Goal: Find specific page/section: Find specific page/section

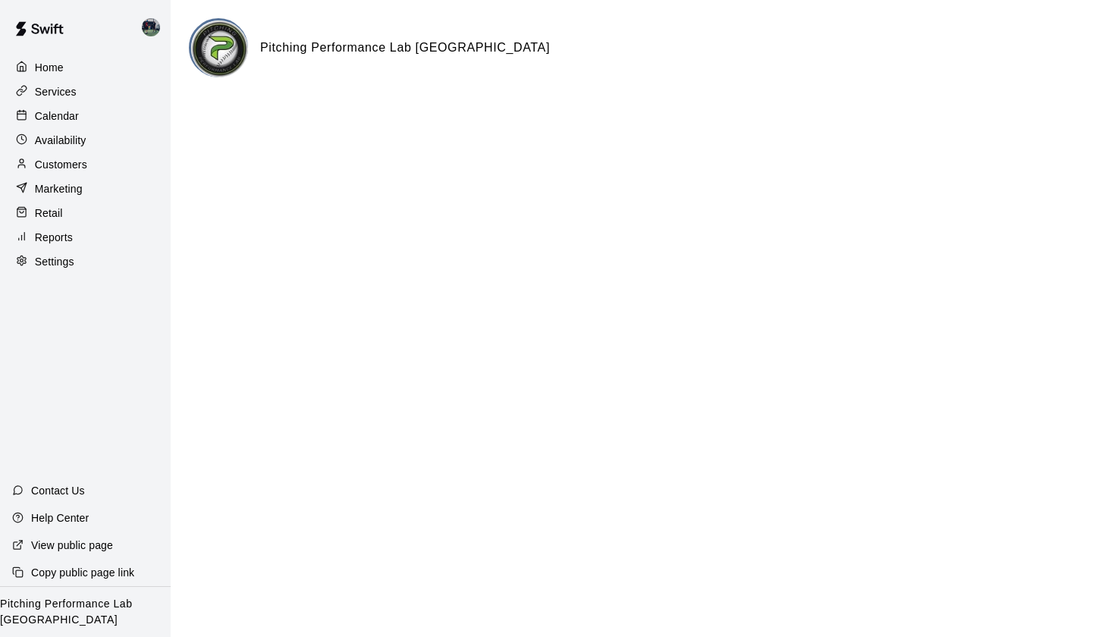
click at [59, 90] on p "Services" at bounding box center [56, 91] width 42 height 15
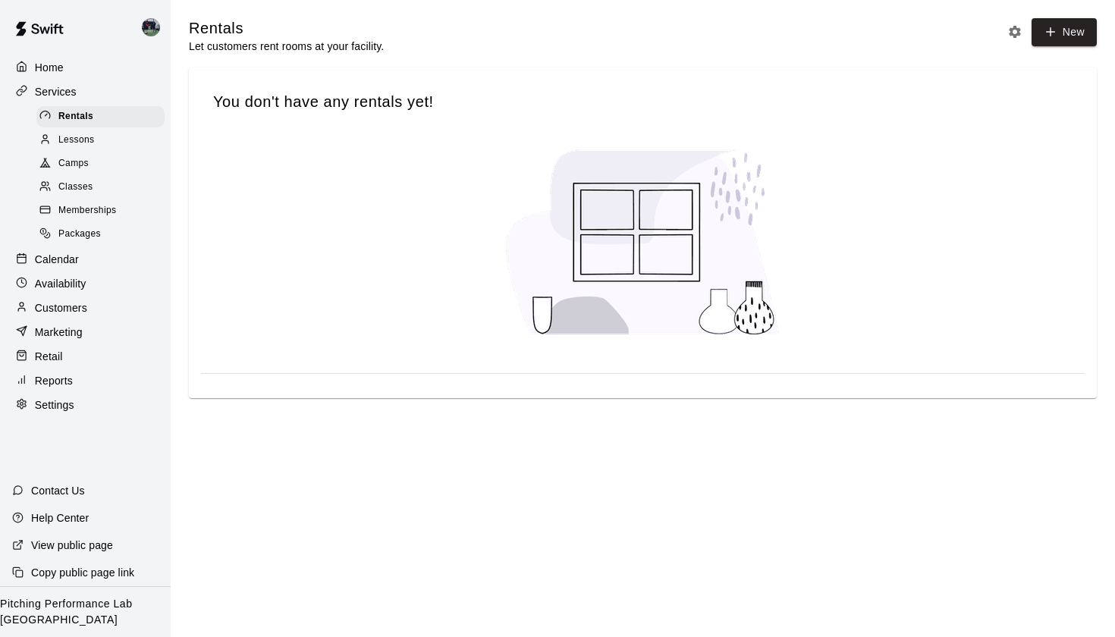
click at [49, 254] on p "Calendar" at bounding box center [57, 259] width 44 height 15
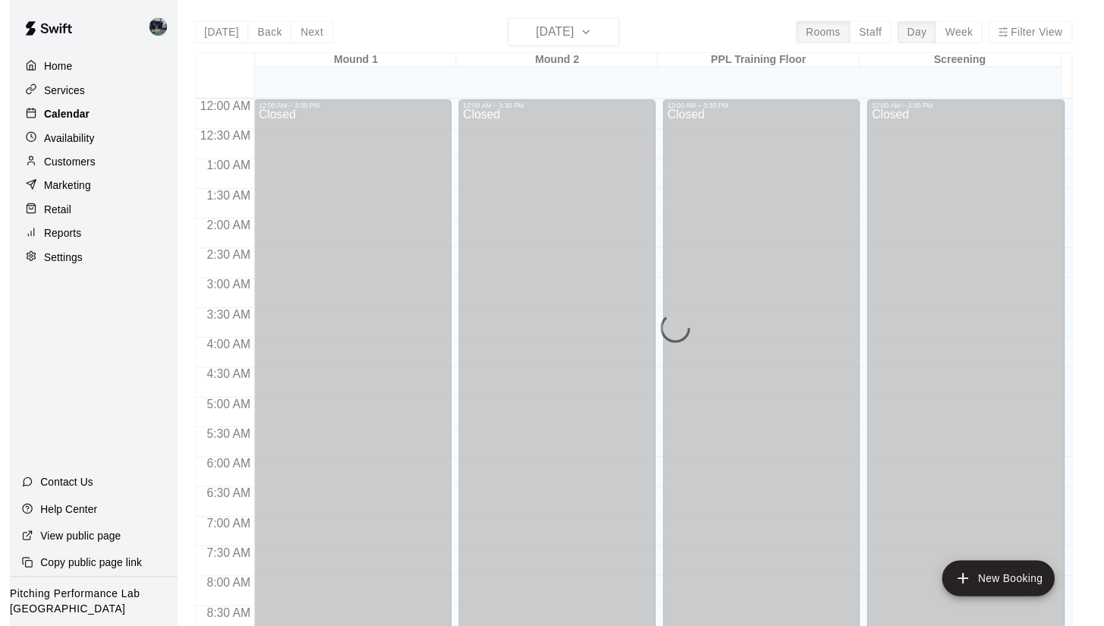
scroll to position [858, 0]
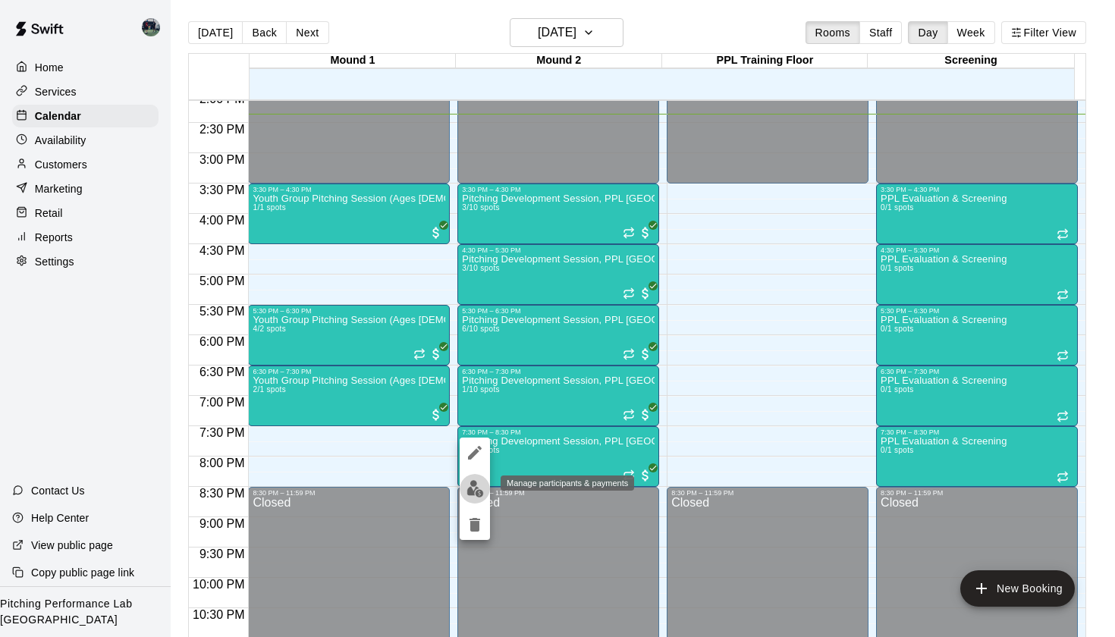
click at [471, 482] on img "edit" at bounding box center [475, 488] width 17 height 17
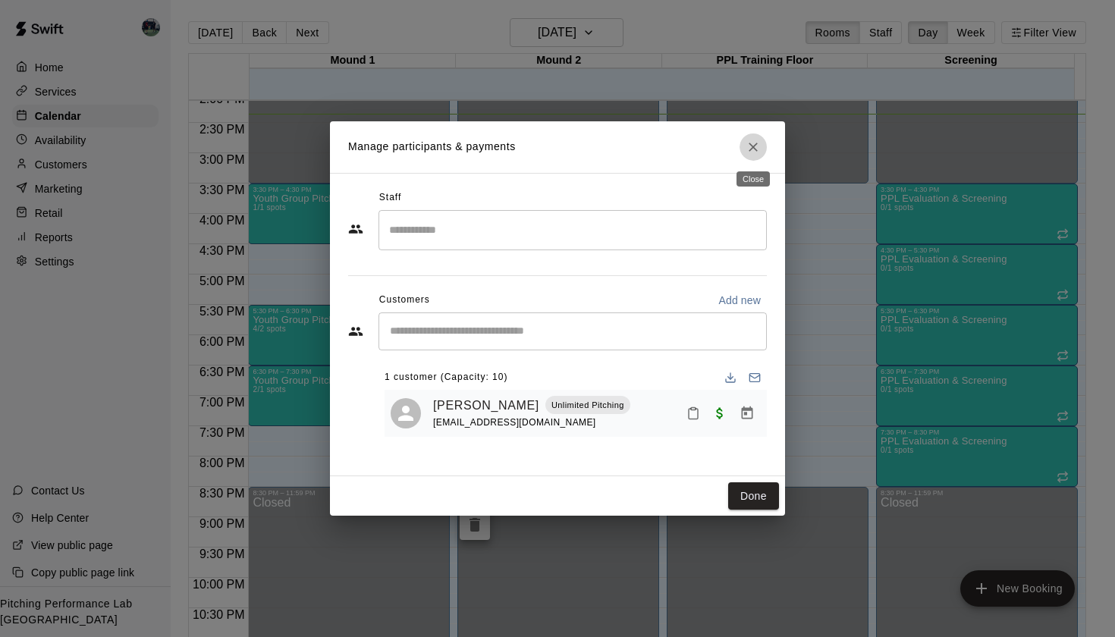
click at [757, 148] on icon "Close" at bounding box center [753, 147] width 15 height 15
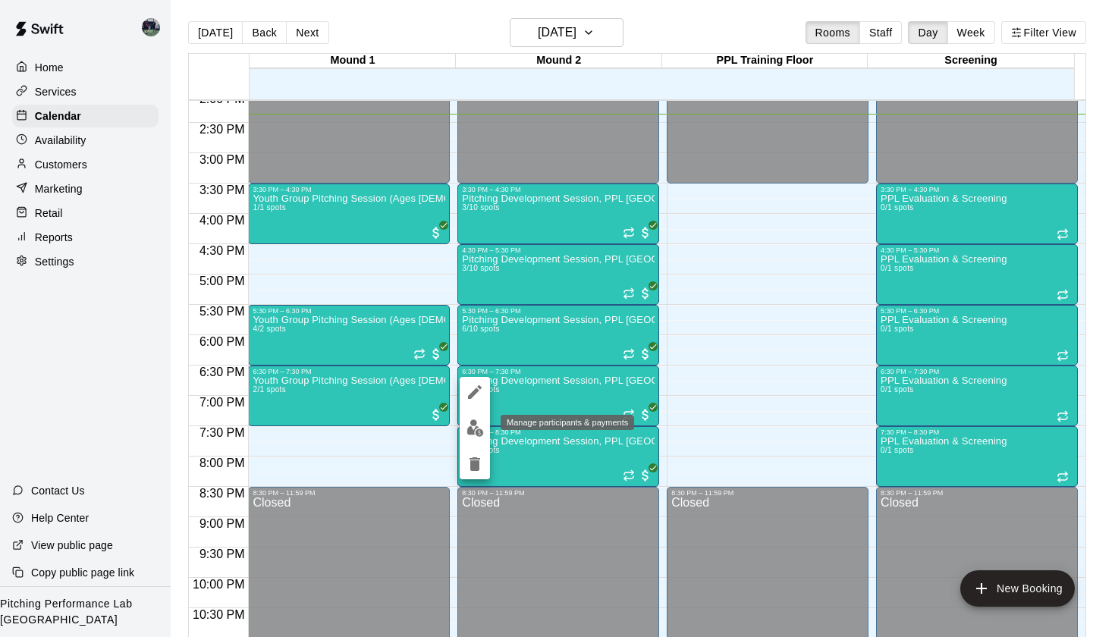
click at [474, 420] on img "edit" at bounding box center [475, 428] width 17 height 17
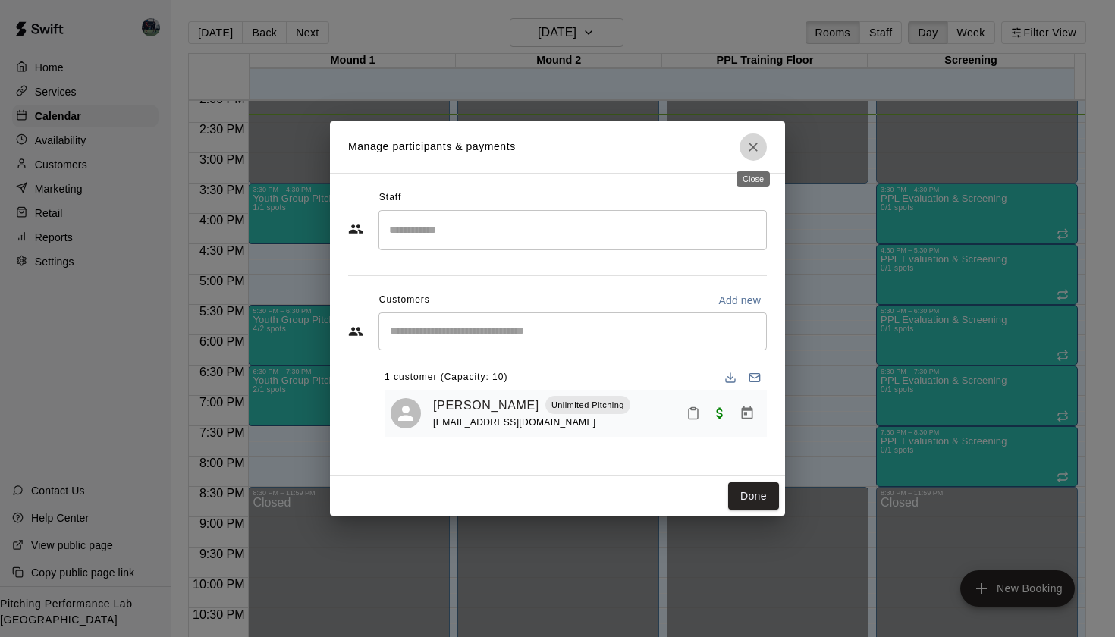
click at [758, 145] on icon "Close" at bounding box center [753, 147] width 15 height 15
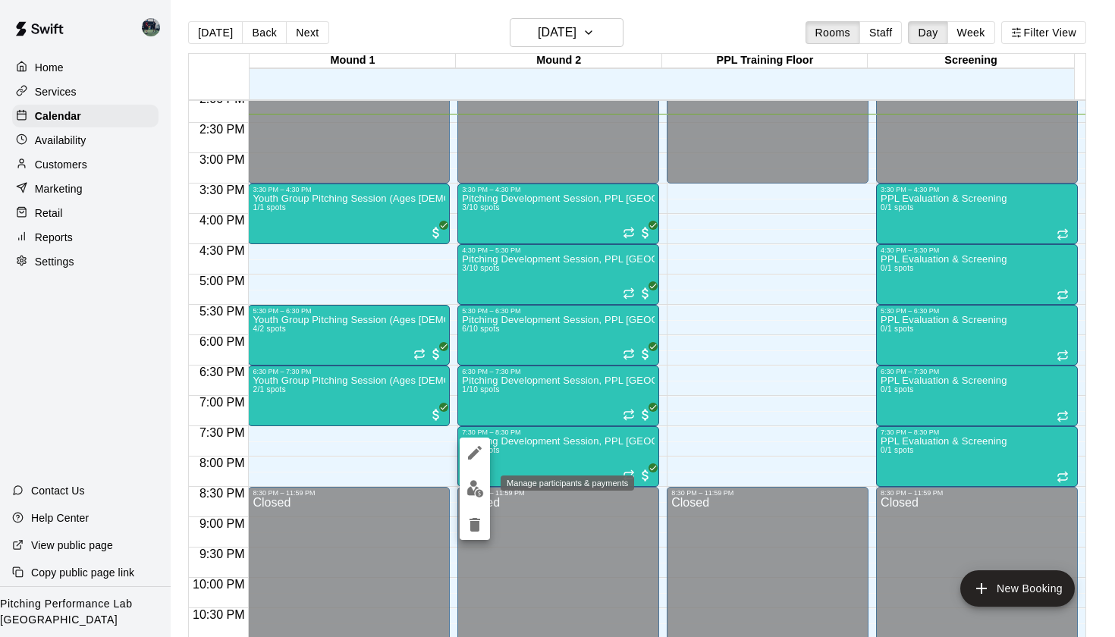
click at [470, 478] on button "edit" at bounding box center [475, 489] width 30 height 30
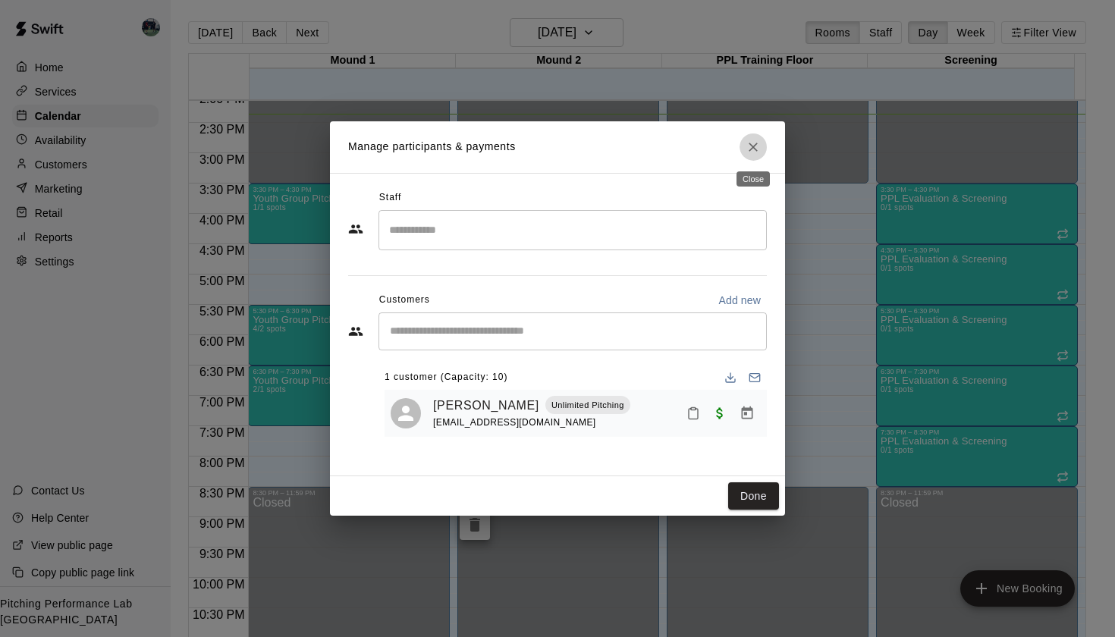
click at [758, 149] on icon "Close" at bounding box center [753, 147] width 15 height 15
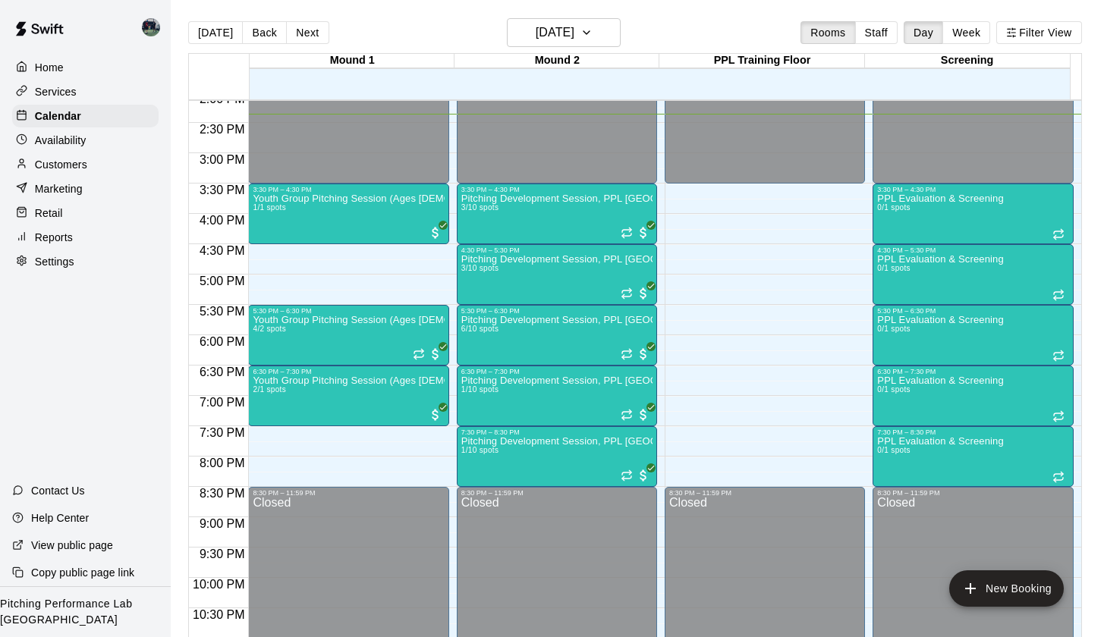
click at [153, 34] on img at bounding box center [151, 27] width 18 height 18
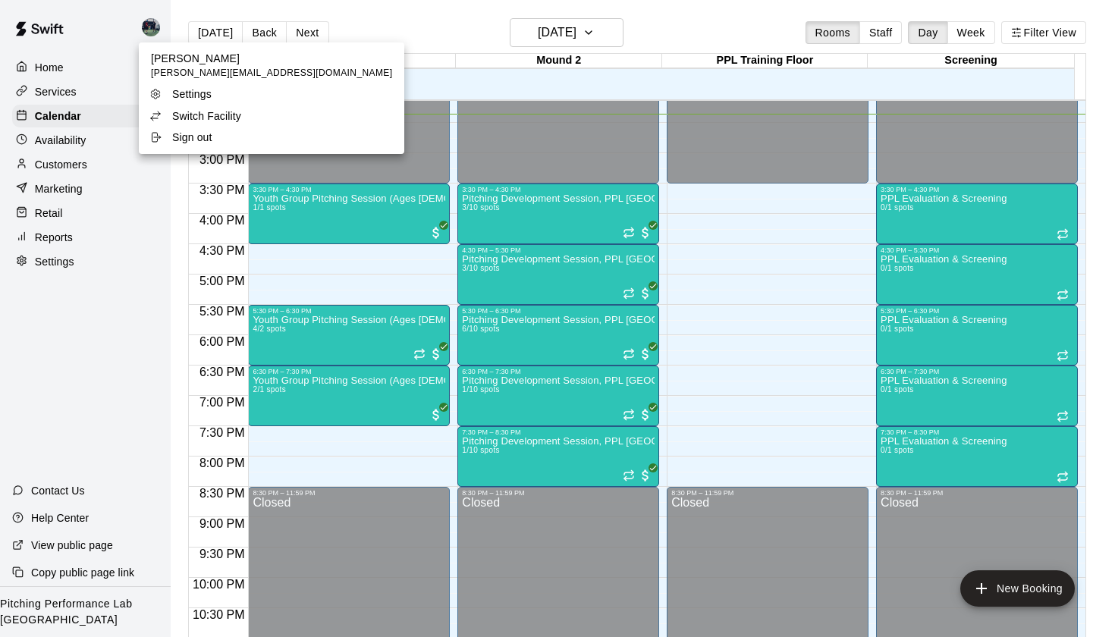
click at [178, 115] on p "Switch Facility" at bounding box center [206, 115] width 69 height 15
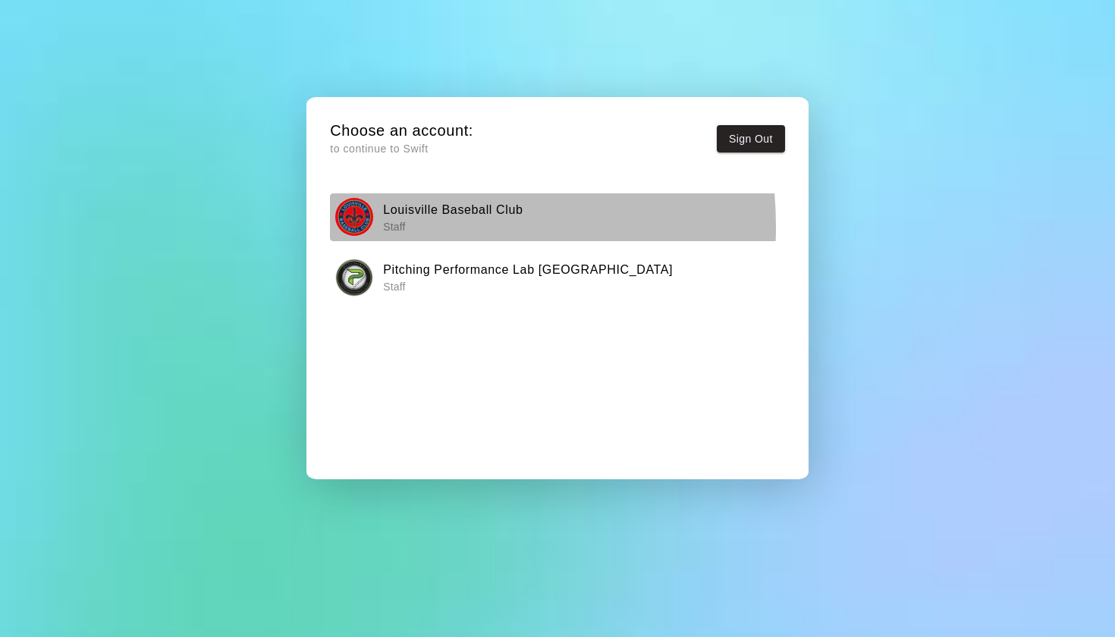
click at [369, 226] on img "button" at bounding box center [354, 217] width 38 height 38
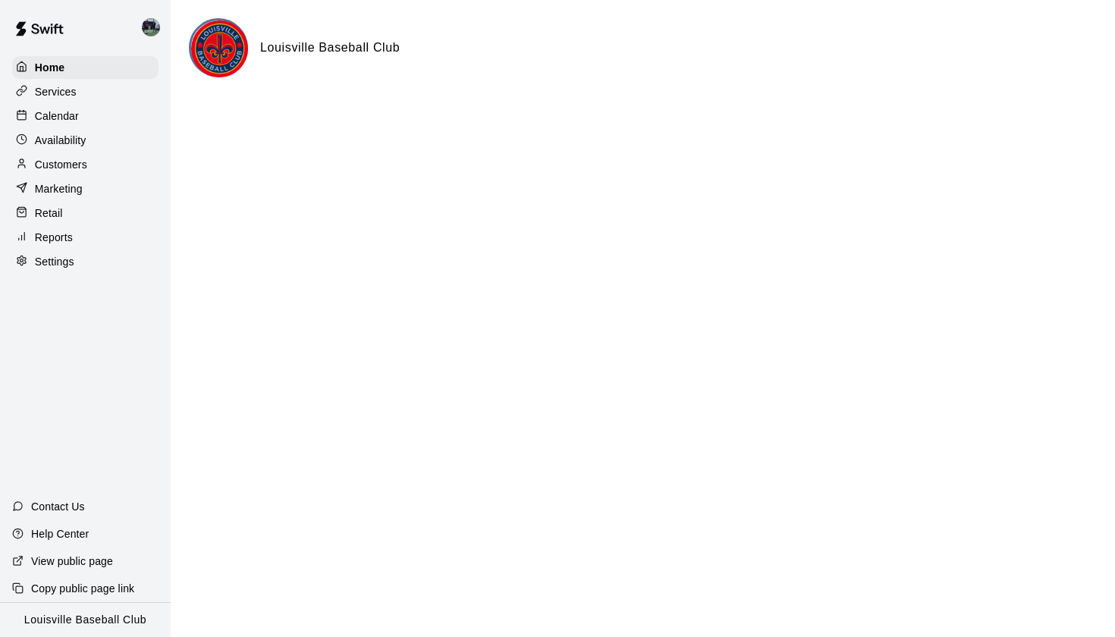
click at [60, 120] on p "Calendar" at bounding box center [57, 115] width 44 height 15
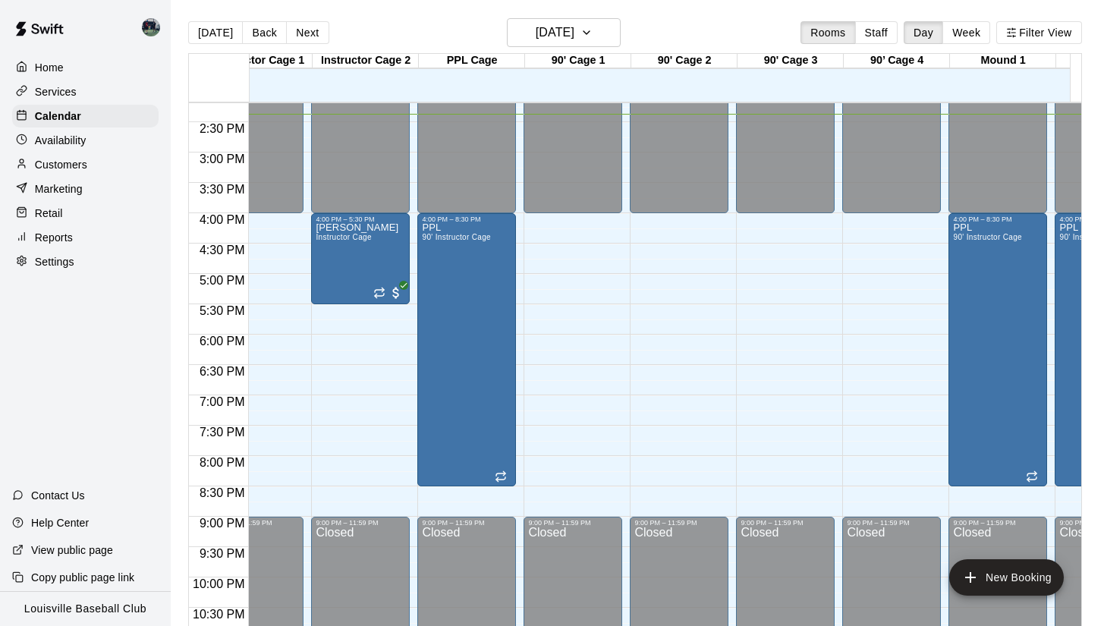
scroll to position [859, 467]
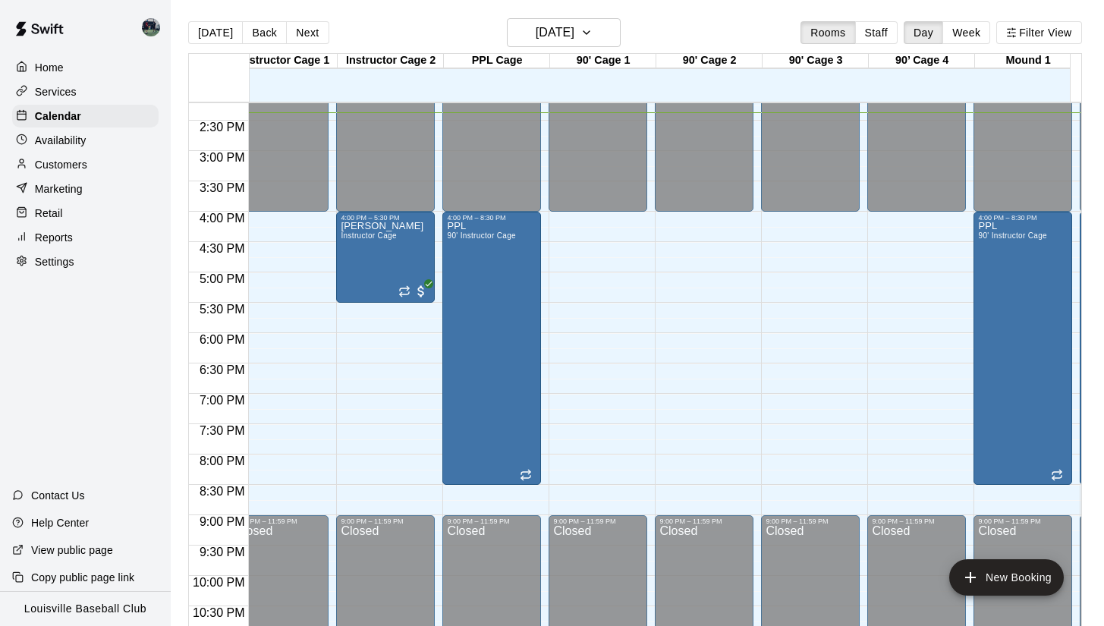
click at [145, 33] on img at bounding box center [151, 27] width 18 height 18
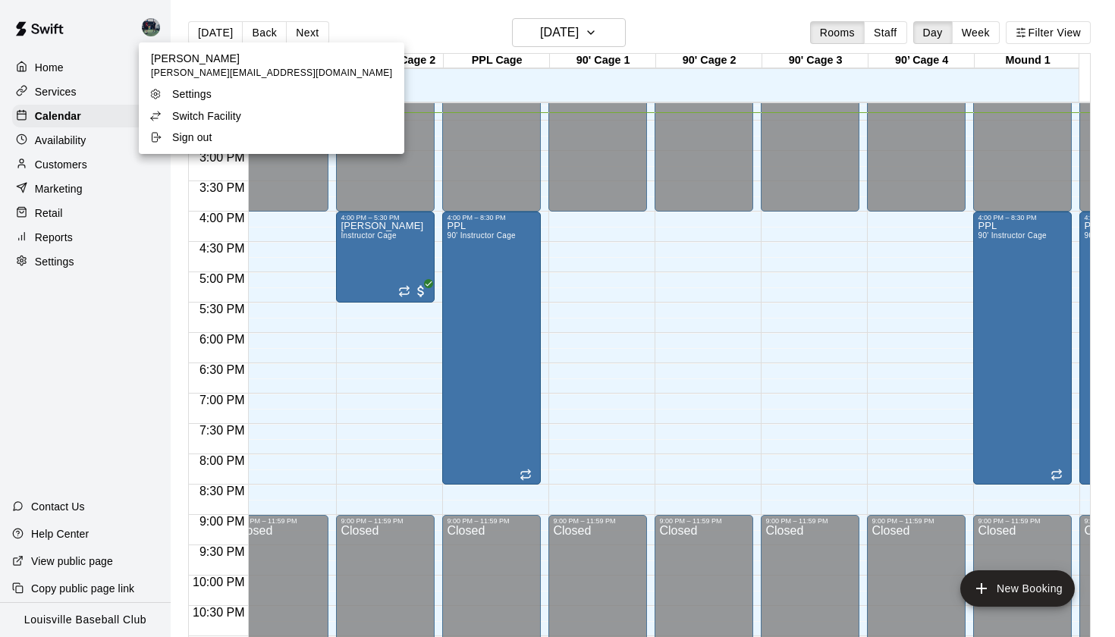
click at [192, 113] on p "Switch Facility" at bounding box center [206, 115] width 69 height 15
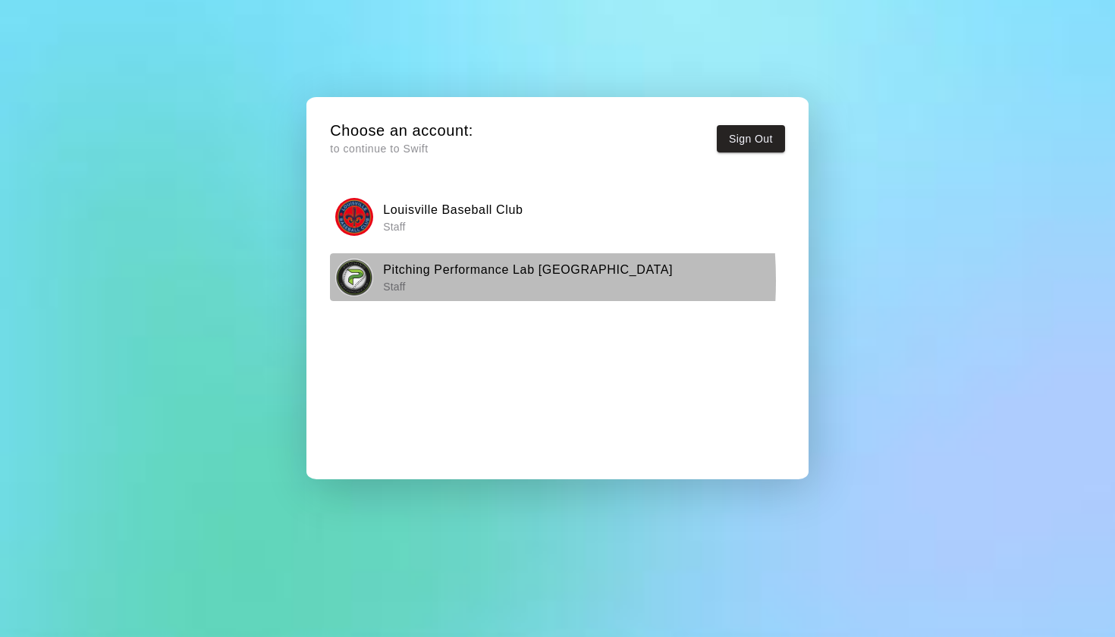
click at [363, 278] on img "button" at bounding box center [354, 278] width 38 height 38
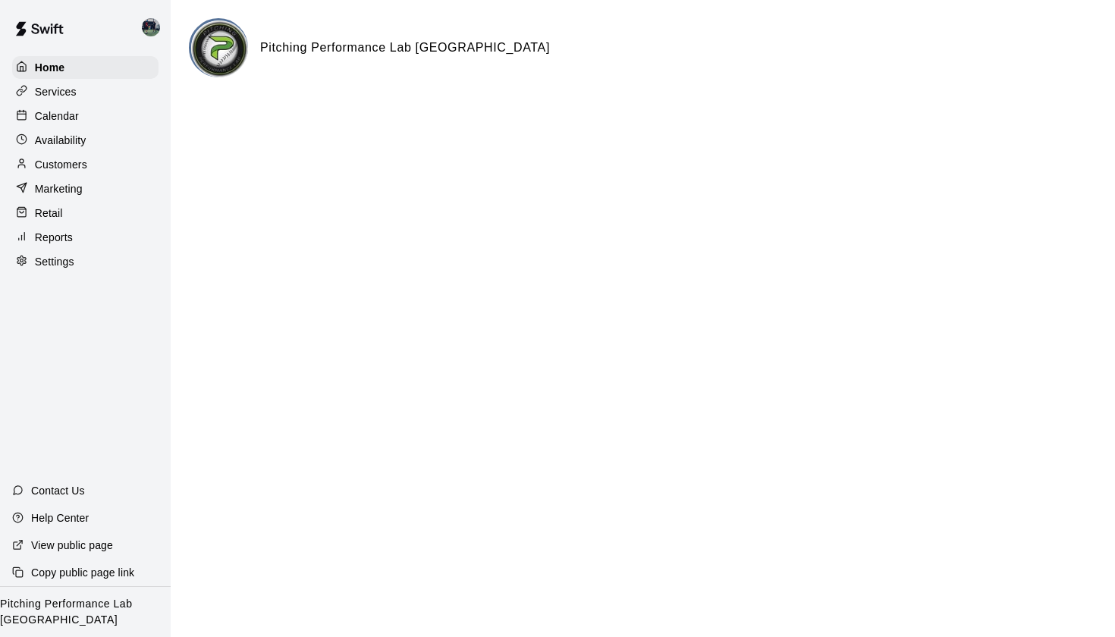
click at [55, 110] on p "Calendar" at bounding box center [57, 115] width 44 height 15
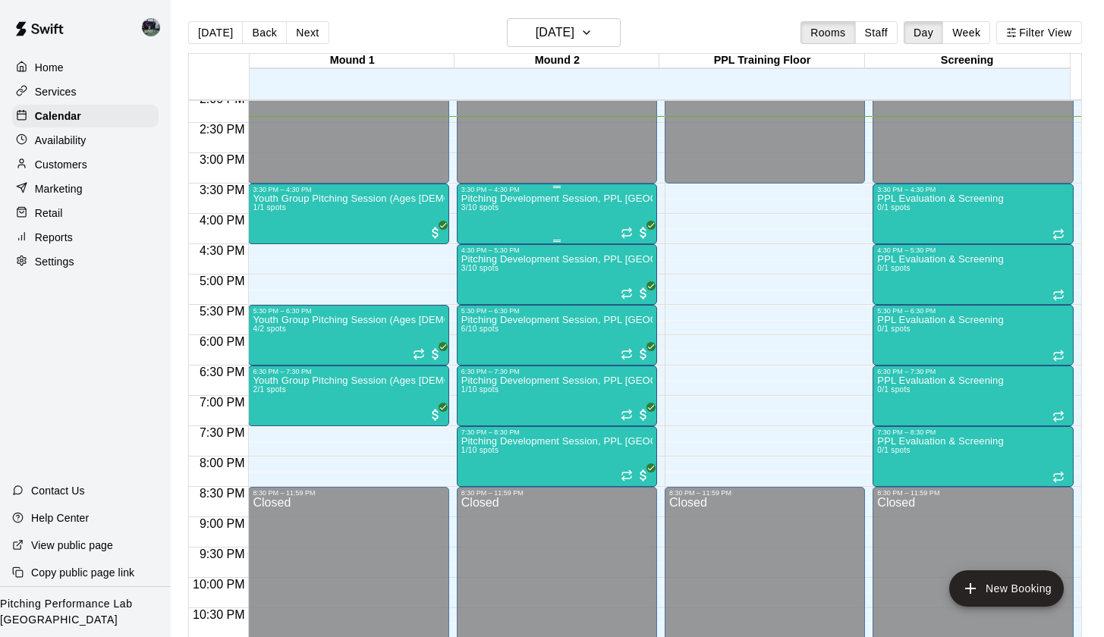
click at [493, 219] on div "Pitching Development Session, PPL [GEOGRAPHIC_DATA] (Ages [DEMOGRAPHIC_DATA]+) …" at bounding box center [556, 511] width 191 height 637
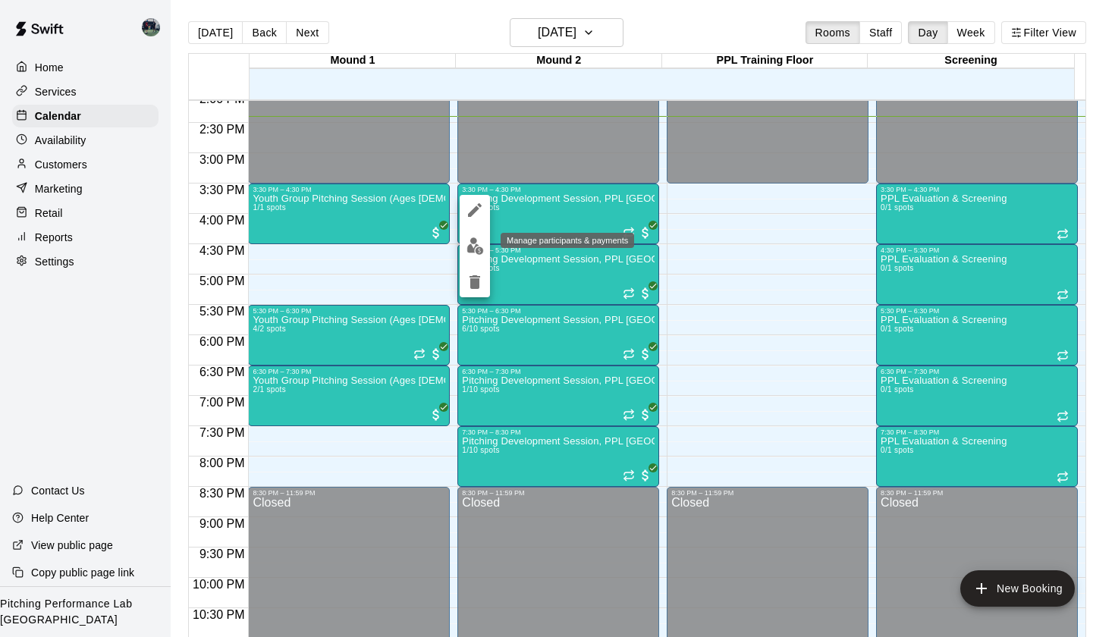
click at [480, 243] on img "edit" at bounding box center [475, 245] width 17 height 17
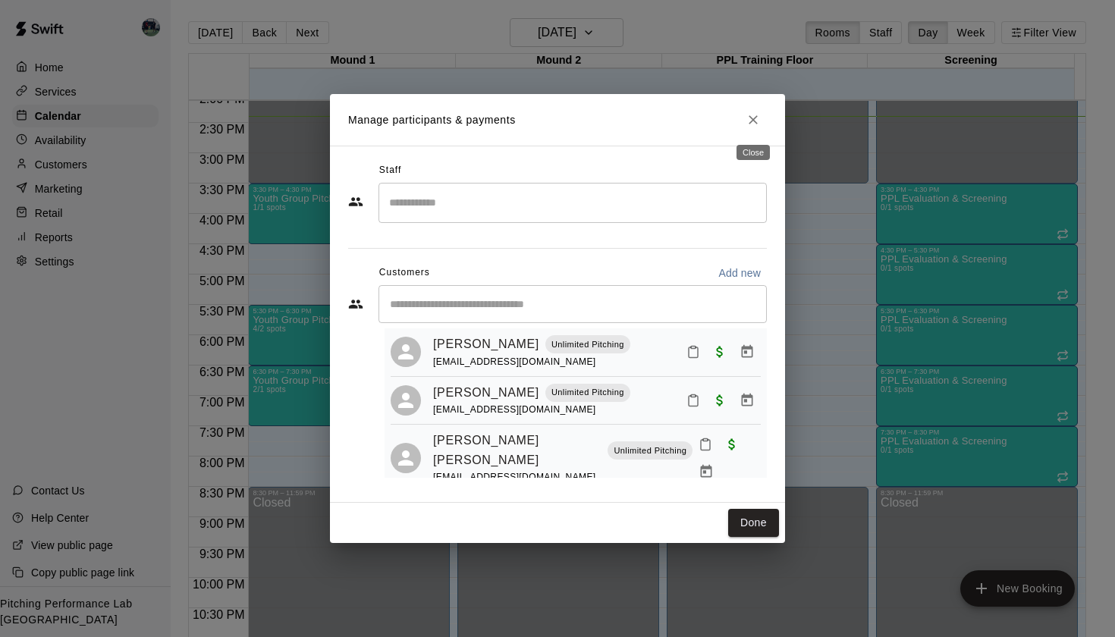
click at [760, 121] on icon "Close" at bounding box center [753, 119] width 15 height 15
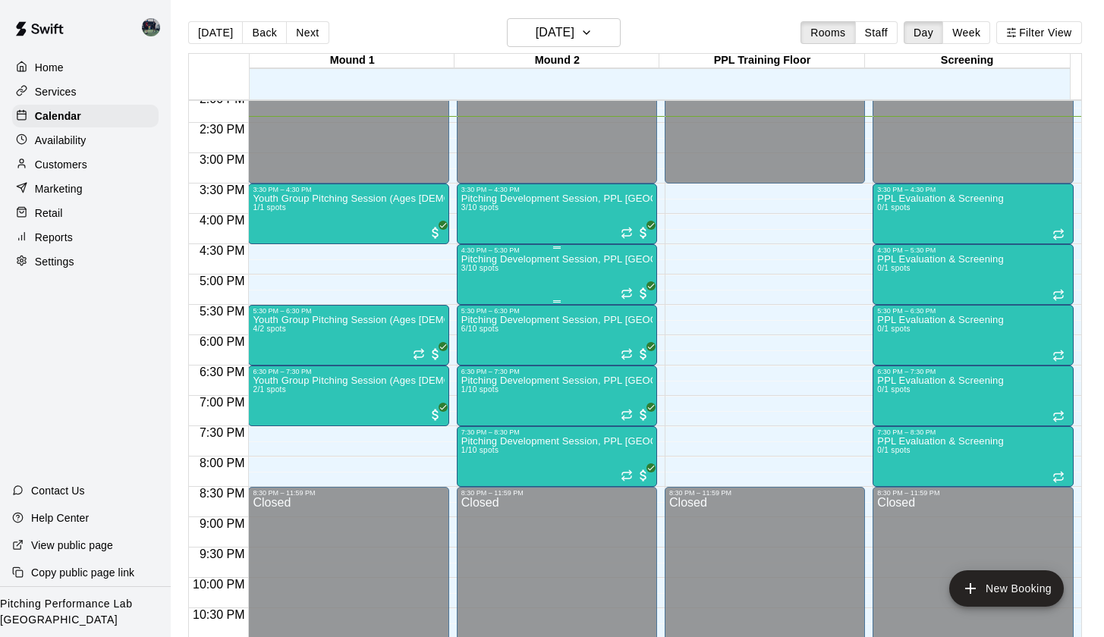
click at [520, 269] on div "Pitching Development Session, PPL [GEOGRAPHIC_DATA] (Ages [DEMOGRAPHIC_DATA]+) …" at bounding box center [556, 572] width 191 height 637
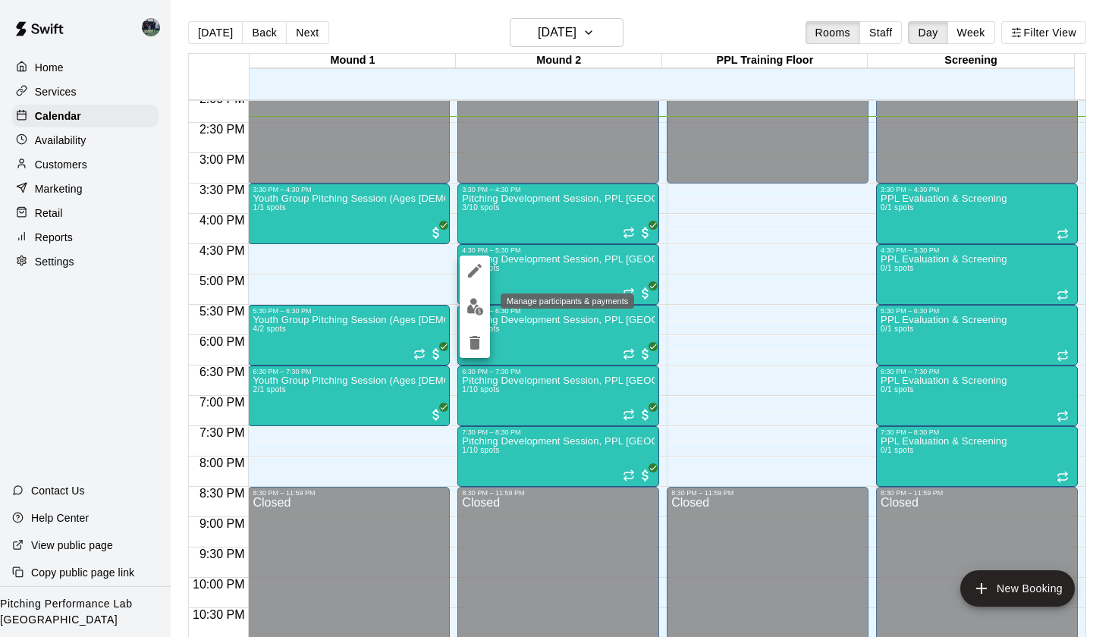
click at [473, 304] on img "edit" at bounding box center [475, 306] width 17 height 17
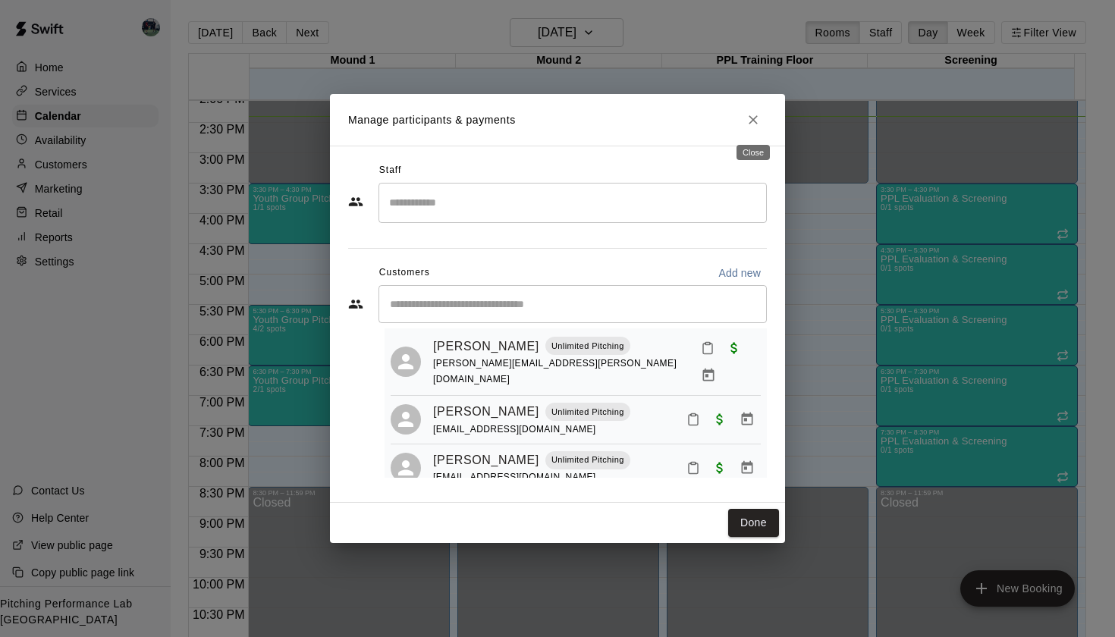
click at [753, 118] on icon "Close" at bounding box center [753, 119] width 15 height 15
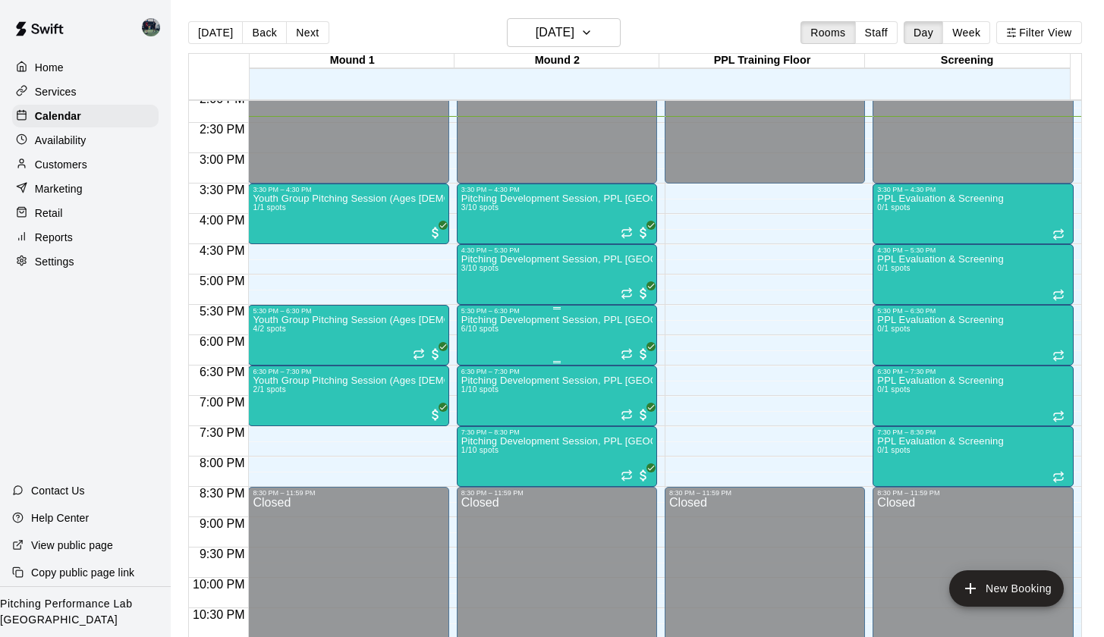
click at [526, 320] on p "Pitching Development Session, PPL [GEOGRAPHIC_DATA] (Ages [DEMOGRAPHIC_DATA]+)" at bounding box center [556, 320] width 191 height 0
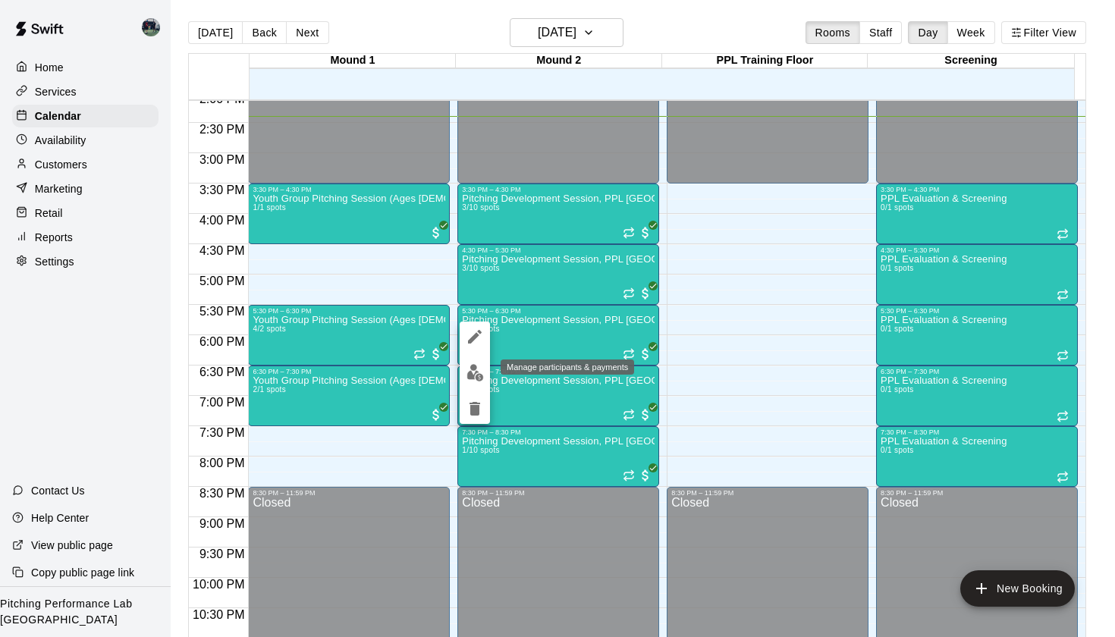
click at [473, 377] on img "edit" at bounding box center [475, 372] width 17 height 17
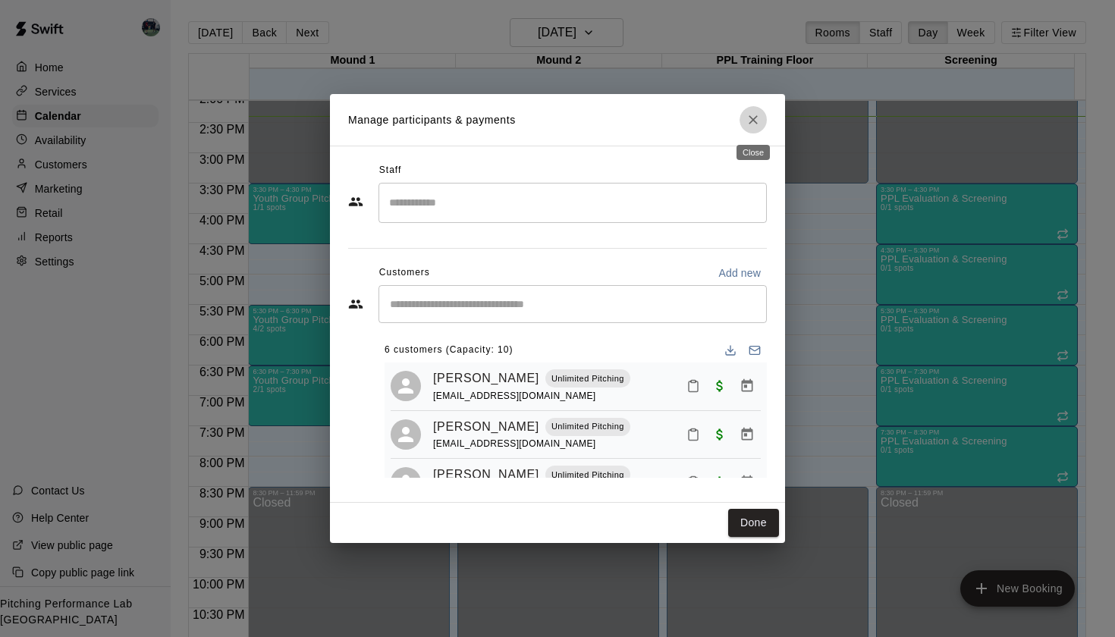
click at [756, 121] on icon "Close" at bounding box center [753, 119] width 15 height 15
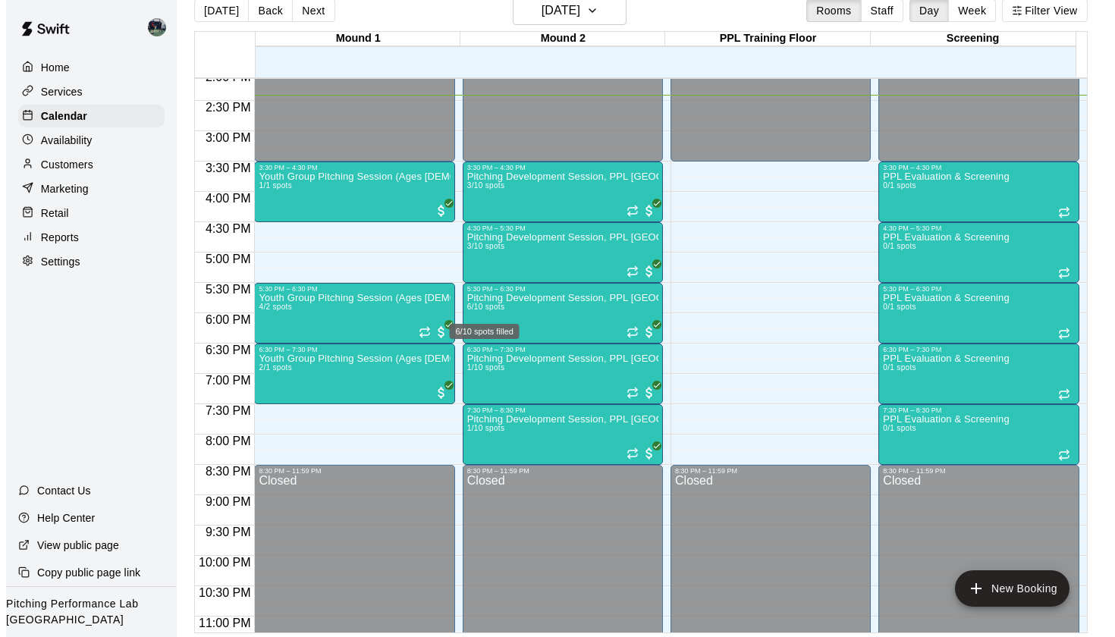
scroll to position [23, 0]
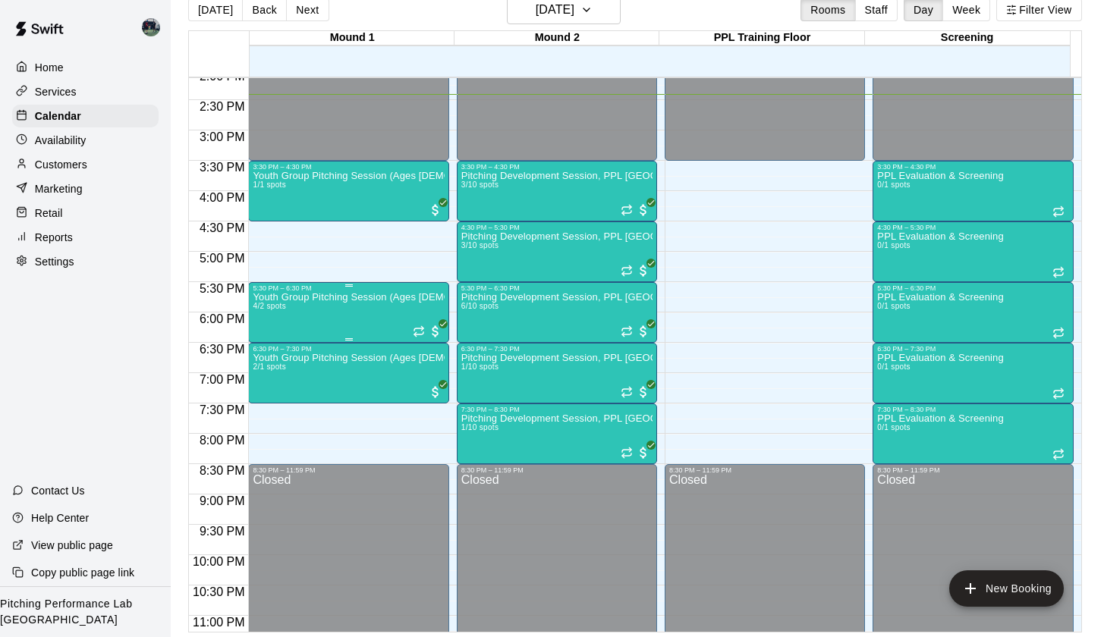
click at [376, 307] on div "Youth Group Pitching Session (Ages [DEMOGRAPHIC_DATA] and Under) 4/2 spots" at bounding box center [348, 610] width 191 height 637
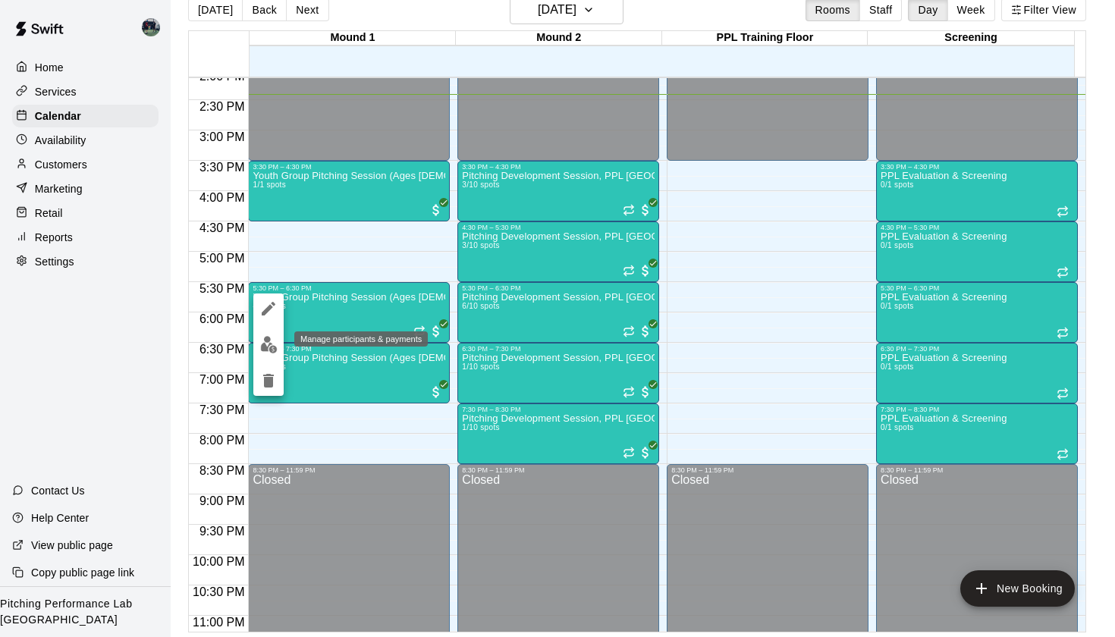
click at [266, 344] on img "edit" at bounding box center [268, 344] width 17 height 17
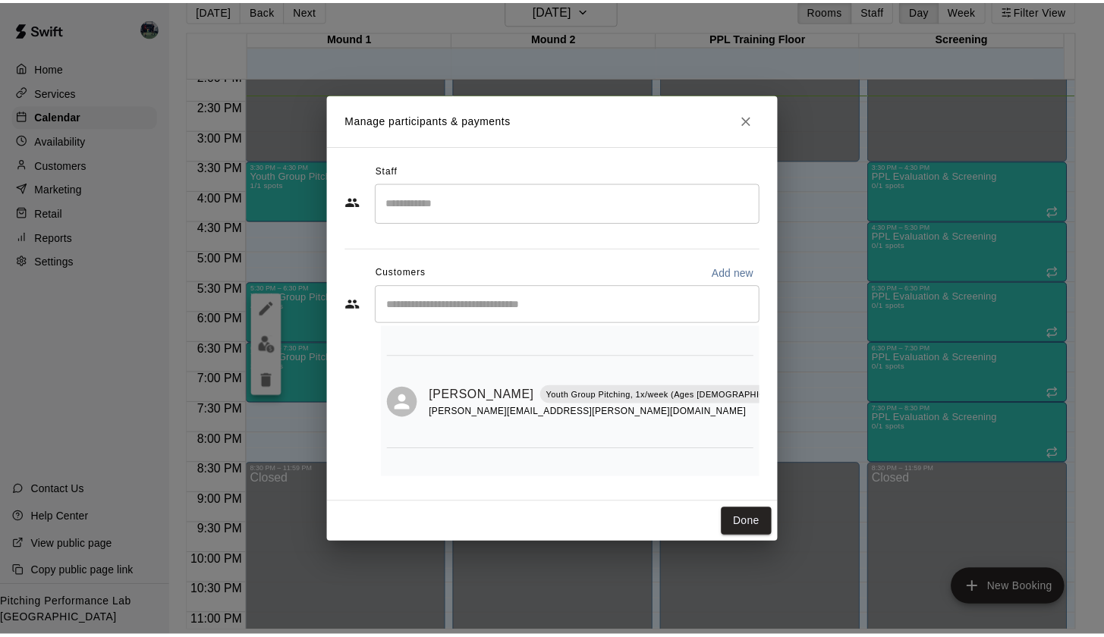
scroll to position [195, 0]
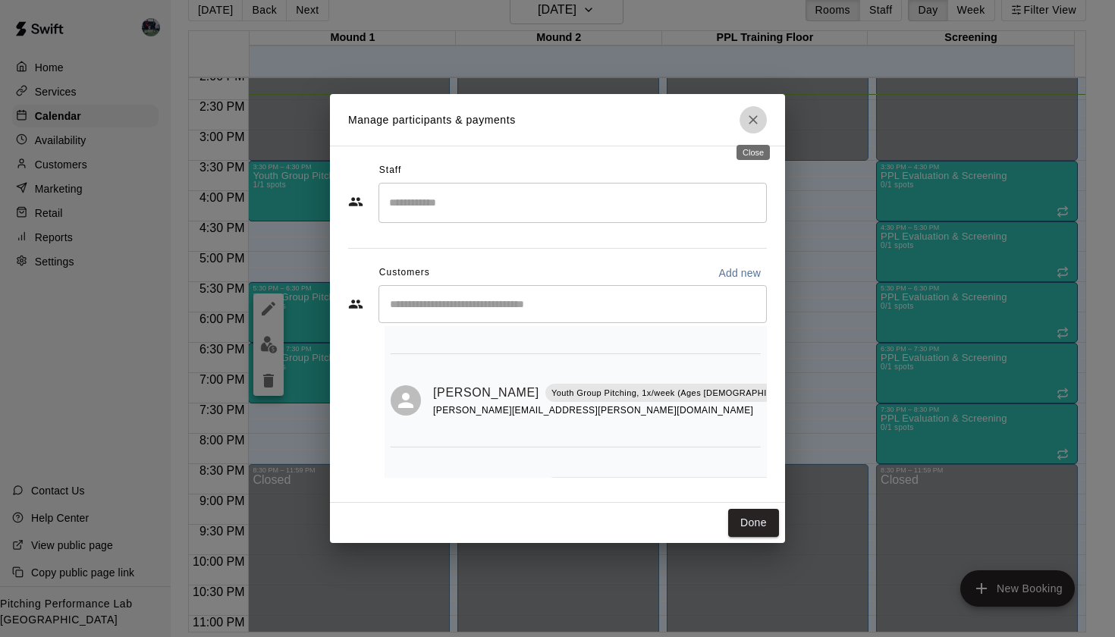
click at [755, 120] on icon "Close" at bounding box center [753, 119] width 9 height 9
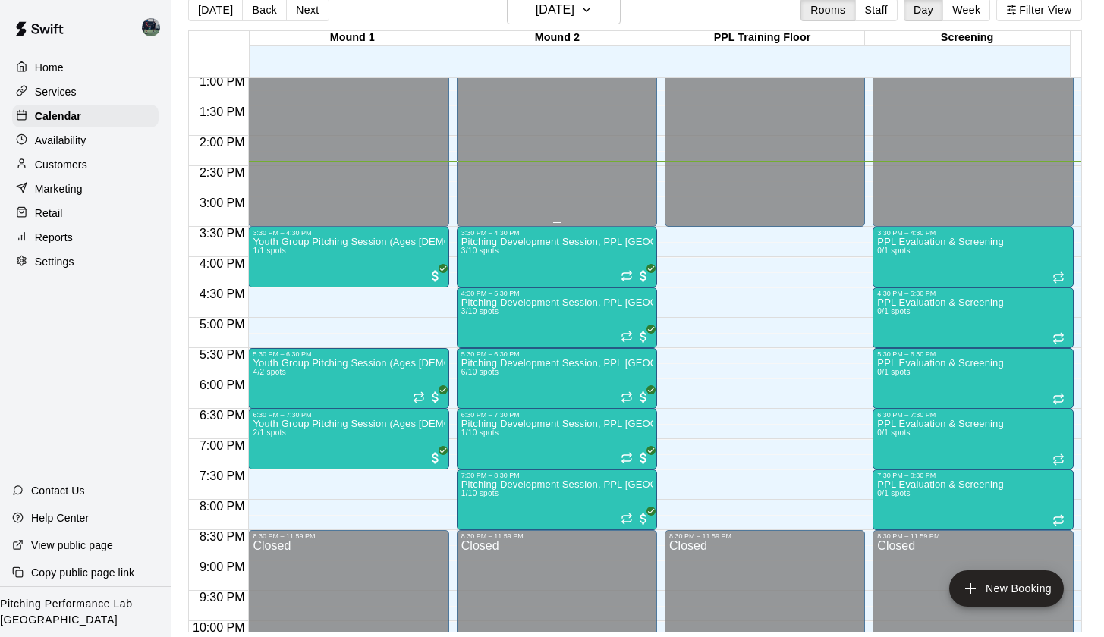
scroll to position [807, 0]
